Goal: Information Seeking & Learning: Learn about a topic

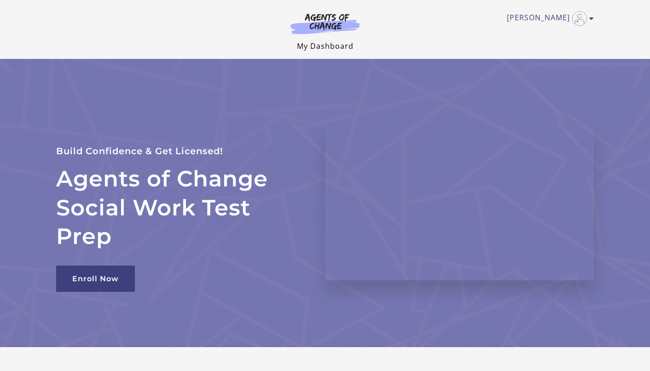
click at [310, 49] on link "My Dashboard" at bounding box center [325, 46] width 57 height 10
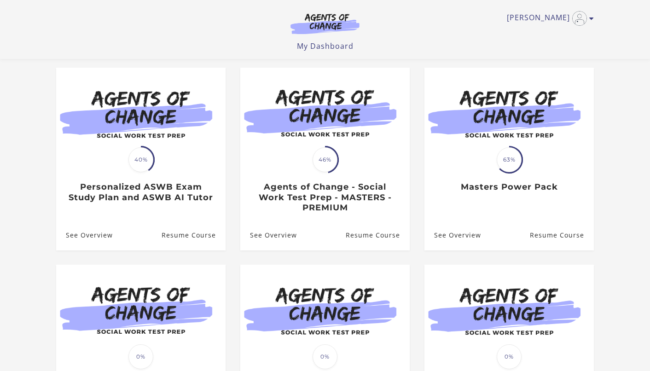
scroll to position [126, 0]
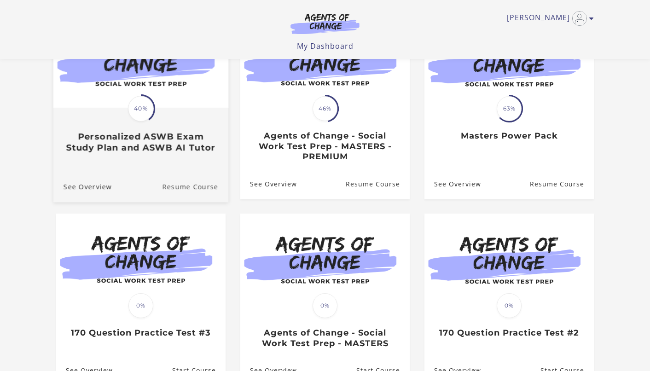
click at [189, 185] on link "Resume Course" at bounding box center [195, 186] width 66 height 31
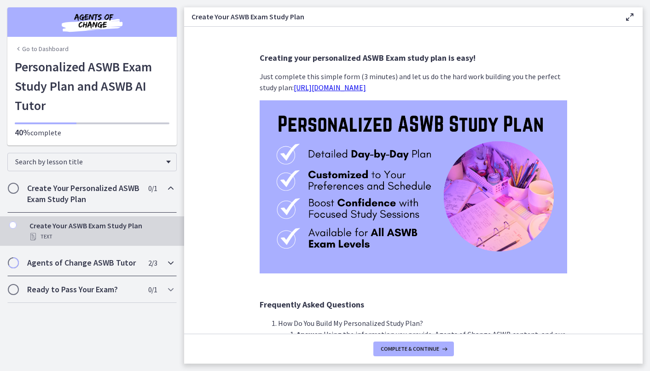
click at [142, 256] on div "Agents of Change ASWB Tutor 2 / 3 Completed" at bounding box center [91, 262] width 169 height 27
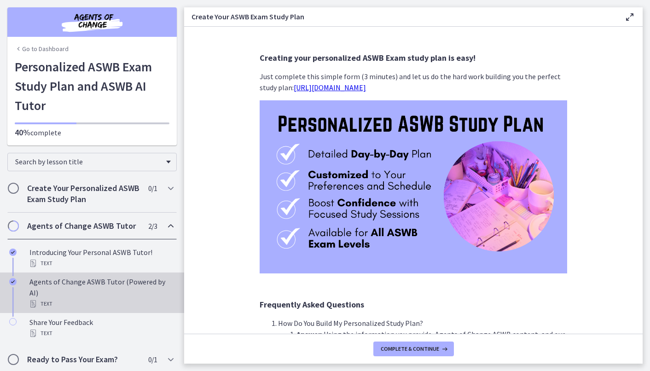
click at [103, 280] on div "Agents of Change ASWB Tutor (Powered by AI) Text" at bounding box center [101, 292] width 144 height 33
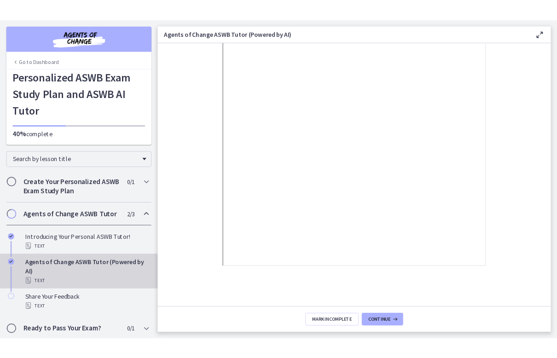
scroll to position [100, 0]
